Goal: Find specific page/section: Find specific page/section

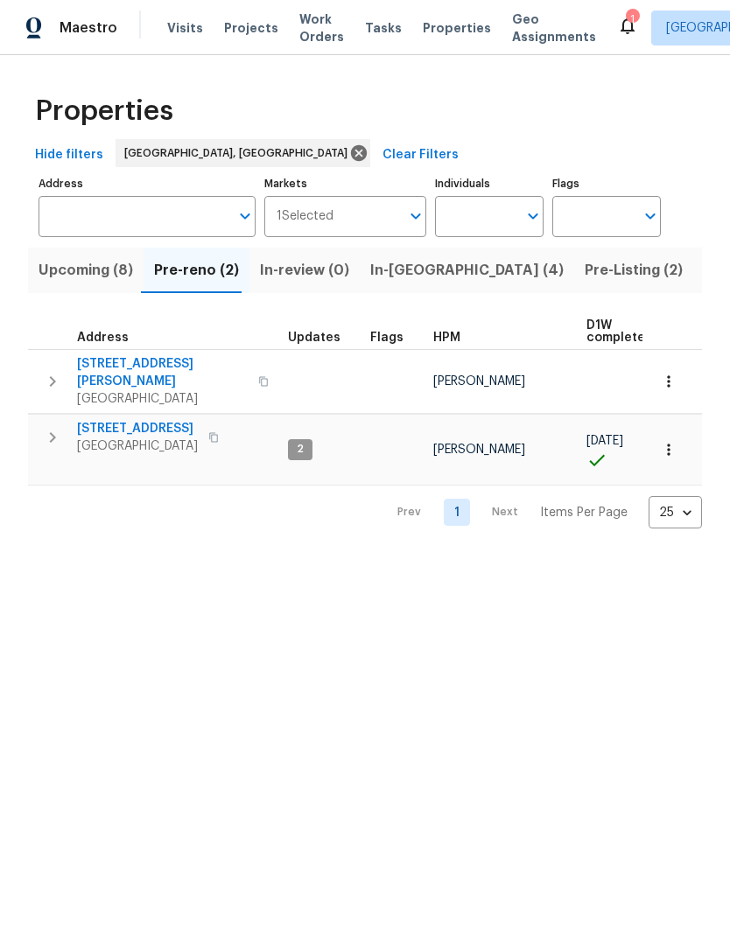
click at [258, 376] on icon "button" at bounding box center [263, 381] width 11 height 11
click at [253, 381] on button "button" at bounding box center [263, 382] width 21 height 42
click at [152, 369] on span "309 Greenwell Ave" at bounding box center [162, 372] width 171 height 35
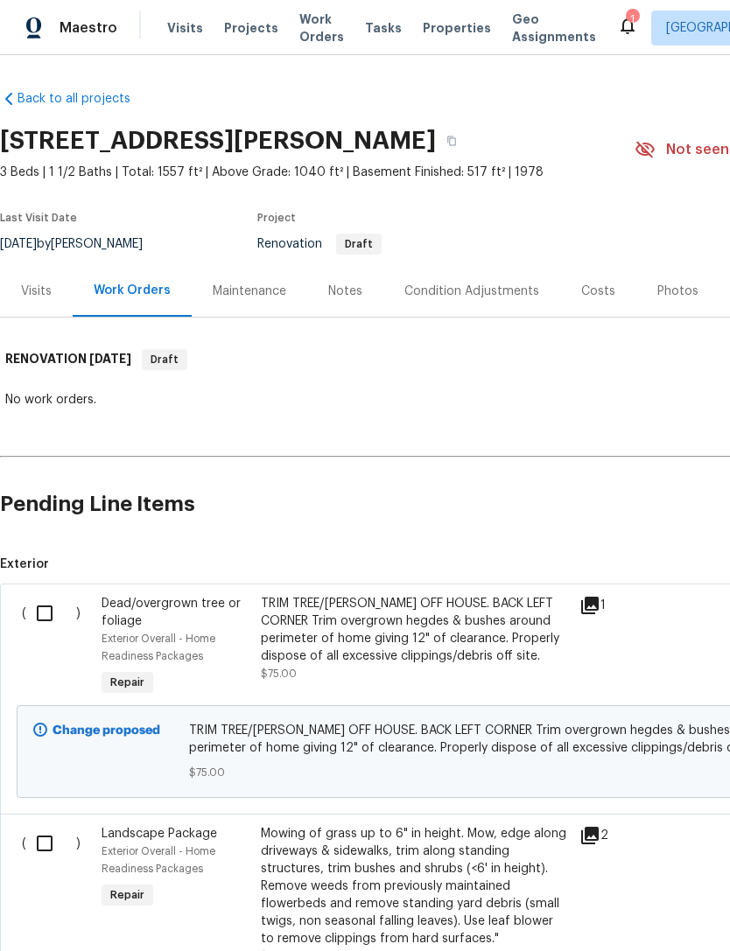
click at [50, 283] on div "Visits" at bounding box center [36, 292] width 31 height 18
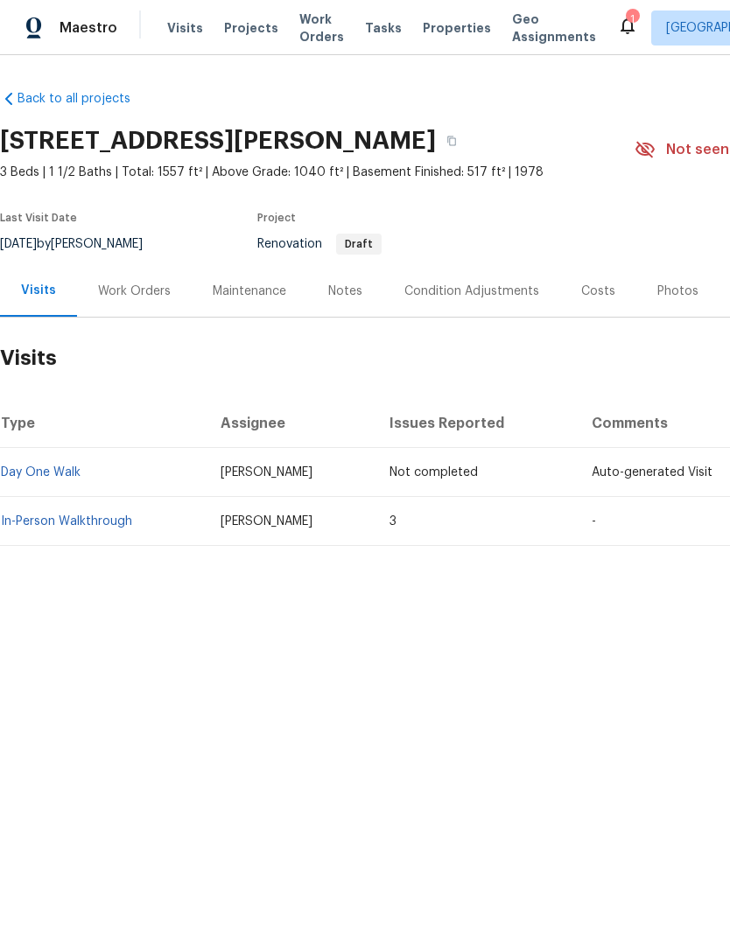
click at [98, 516] on link "In-Person Walkthrough" at bounding box center [66, 522] width 131 height 12
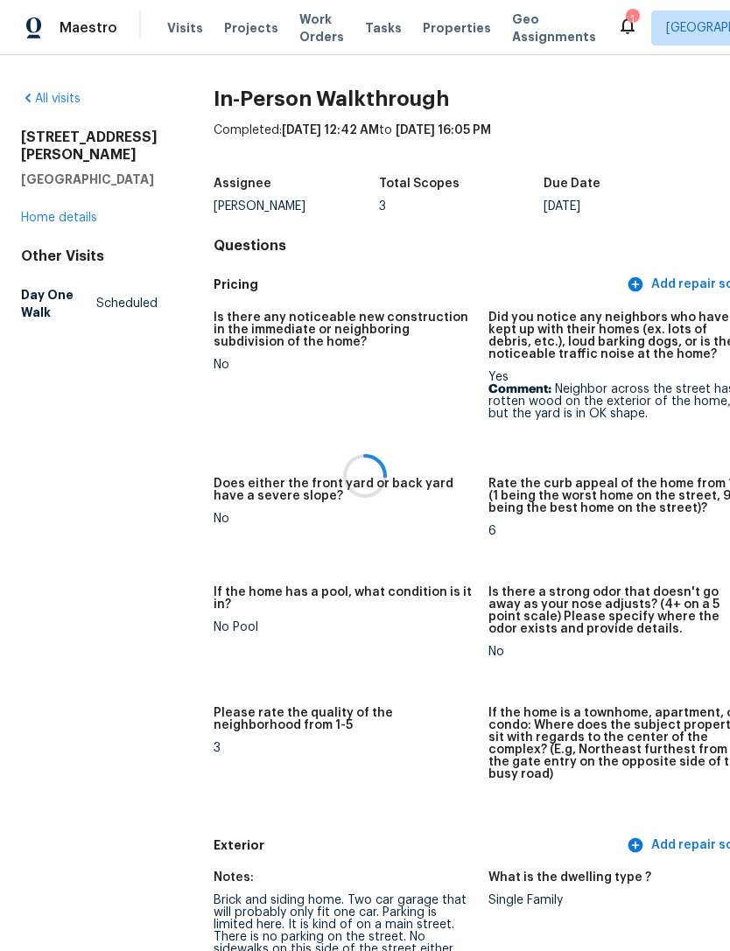
scroll to position [56, 0]
